Goal: Information Seeking & Learning: Learn about a topic

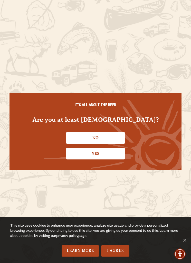
click at [106, 154] on link "Yes" at bounding box center [95, 154] width 58 height 12
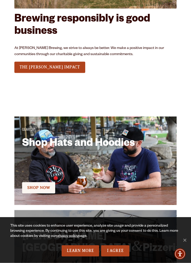
scroll to position [1101, 0]
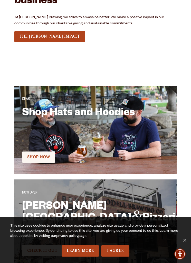
click at [118, 257] on link "I Agree" at bounding box center [115, 250] width 28 height 11
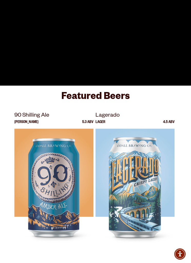
scroll to position [0, 0]
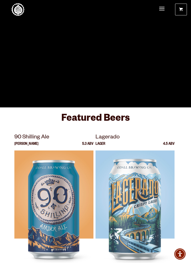
click at [163, 6] on span "Menu" at bounding box center [161, 9] width 5 height 11
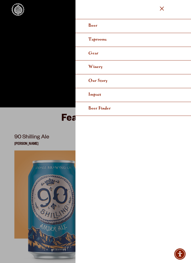
click at [112, 38] on link "Taprooms" at bounding box center [132, 40] width 115 height 14
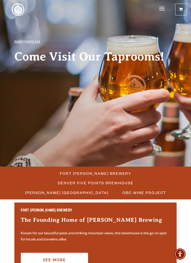
click at [62, 171] on span "Fort Collins Brewery" at bounding box center [96, 173] width 72 height 7
click at [60, 174] on span "Fort Collins Brewery" at bounding box center [96, 173] width 72 height 7
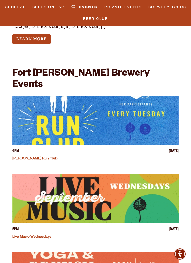
scroll to position [2474, 0]
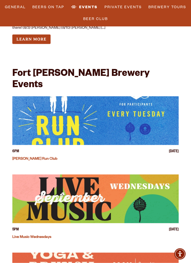
click at [127, 175] on img "View event details" at bounding box center [95, 199] width 166 height 49
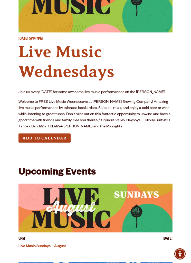
scroll to position [105, 0]
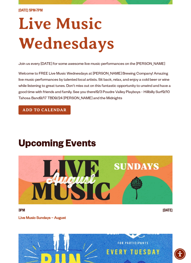
click at [96, 177] on img "View event details" at bounding box center [95, 180] width 154 height 49
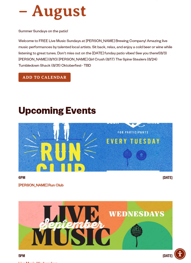
scroll to position [136, 0]
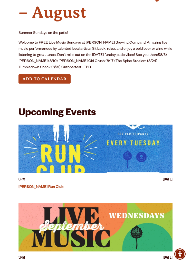
click at [57, 76] on button "Add to Calendar" at bounding box center [44, 78] width 52 height 9
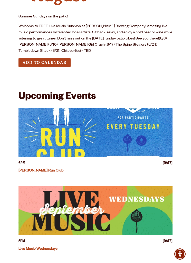
click at [101, 210] on img "View event details" at bounding box center [95, 210] width 154 height 49
